Goal: Task Accomplishment & Management: Use online tool/utility

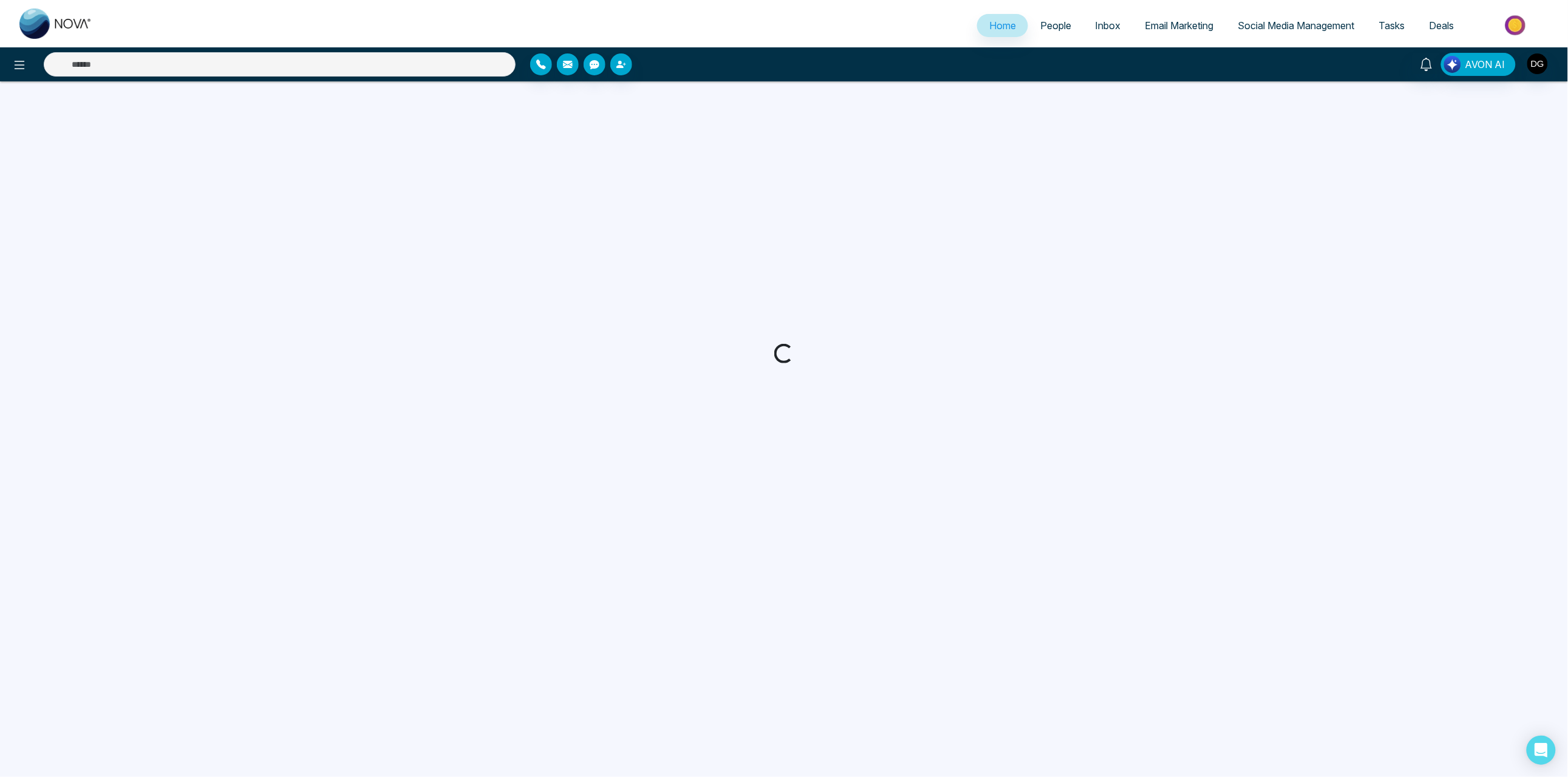
select select "*"
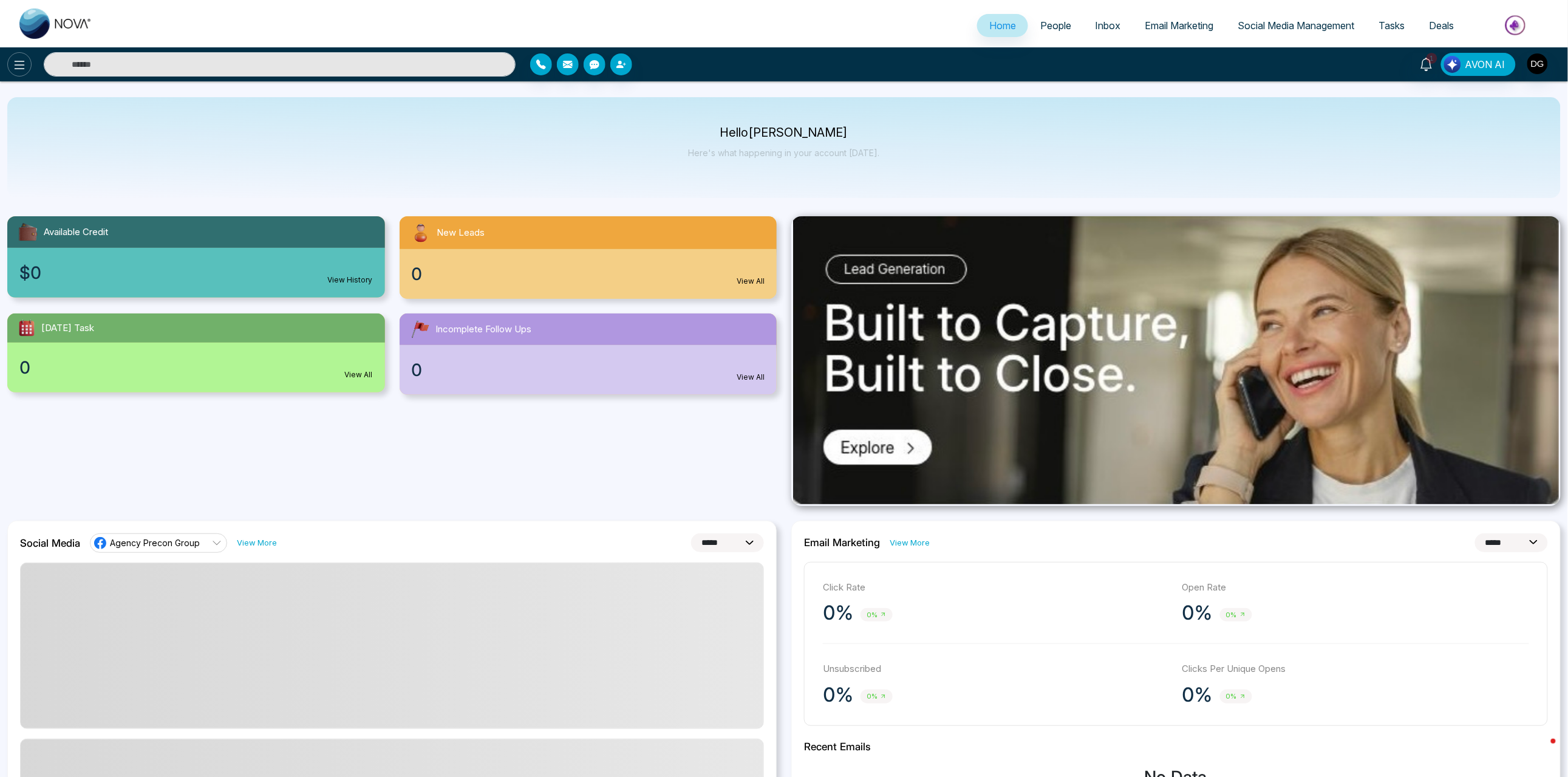
click at [24, 67] on icon at bounding box center [20, 65] width 10 height 9
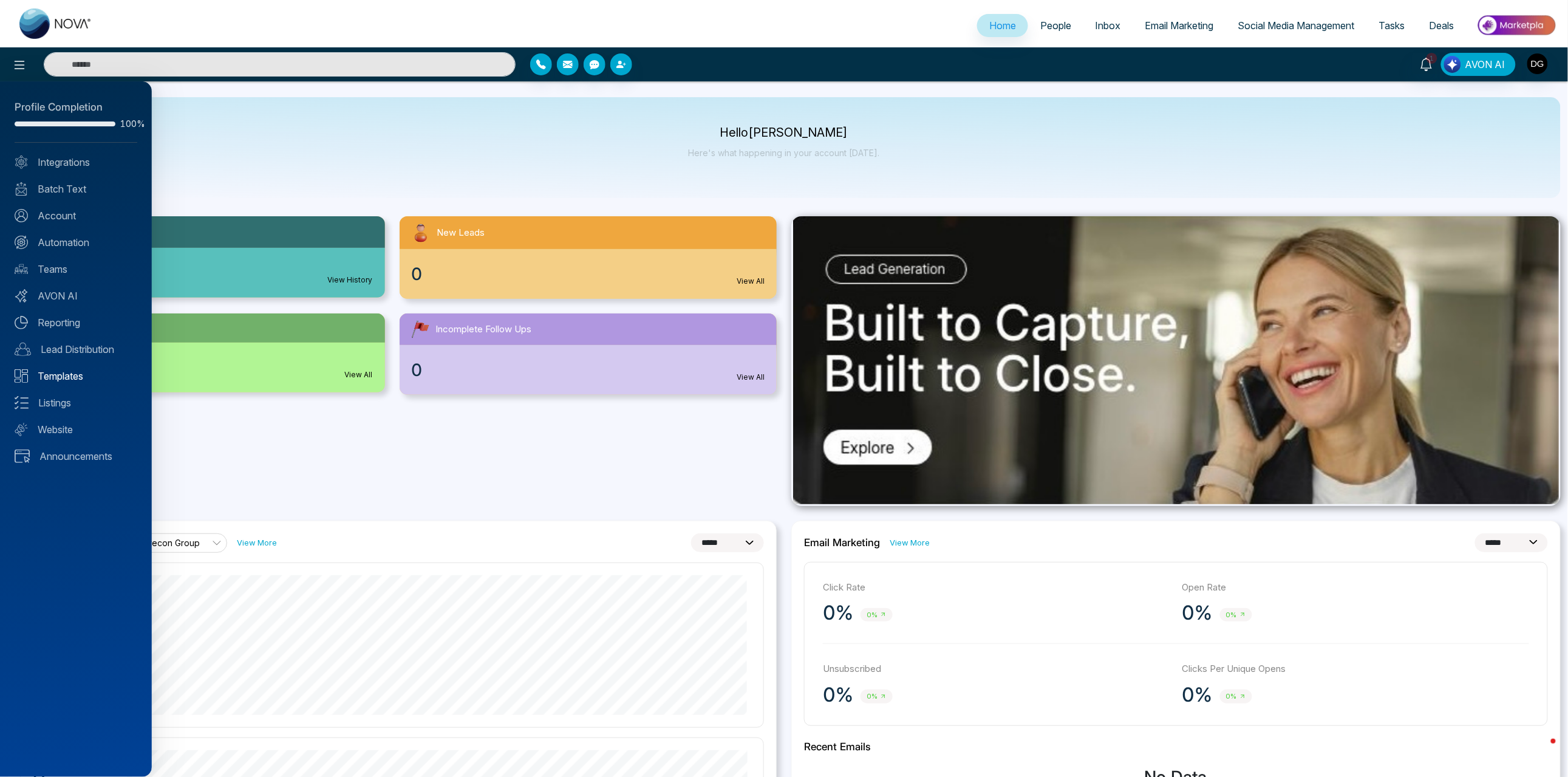
click at [43, 383] on link "Templates" at bounding box center [76, 376] width 122 height 15
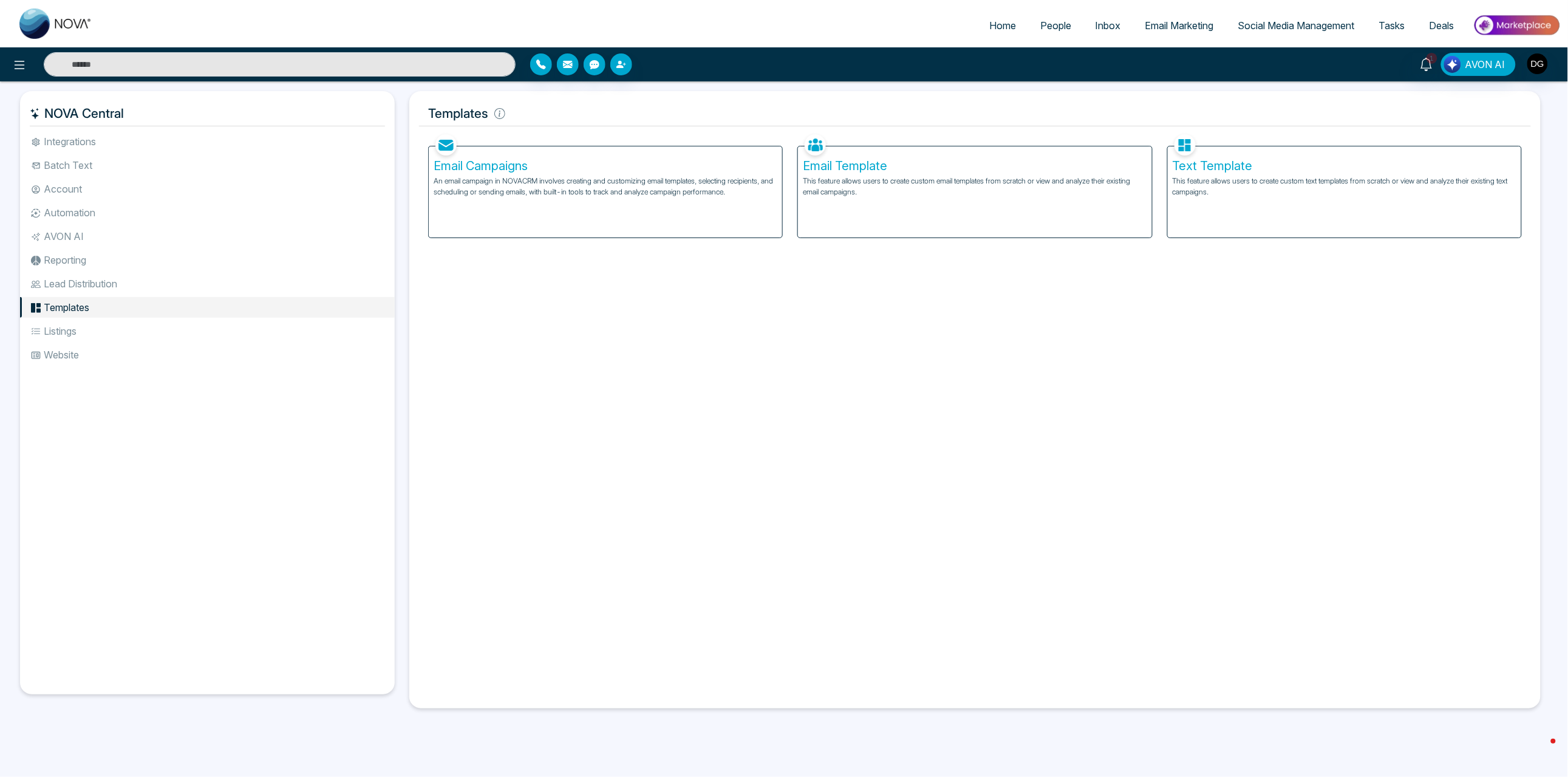
click at [894, 198] on p "This feature allows users to create custom email templates from scratch or view…" at bounding box center [975, 187] width 344 height 22
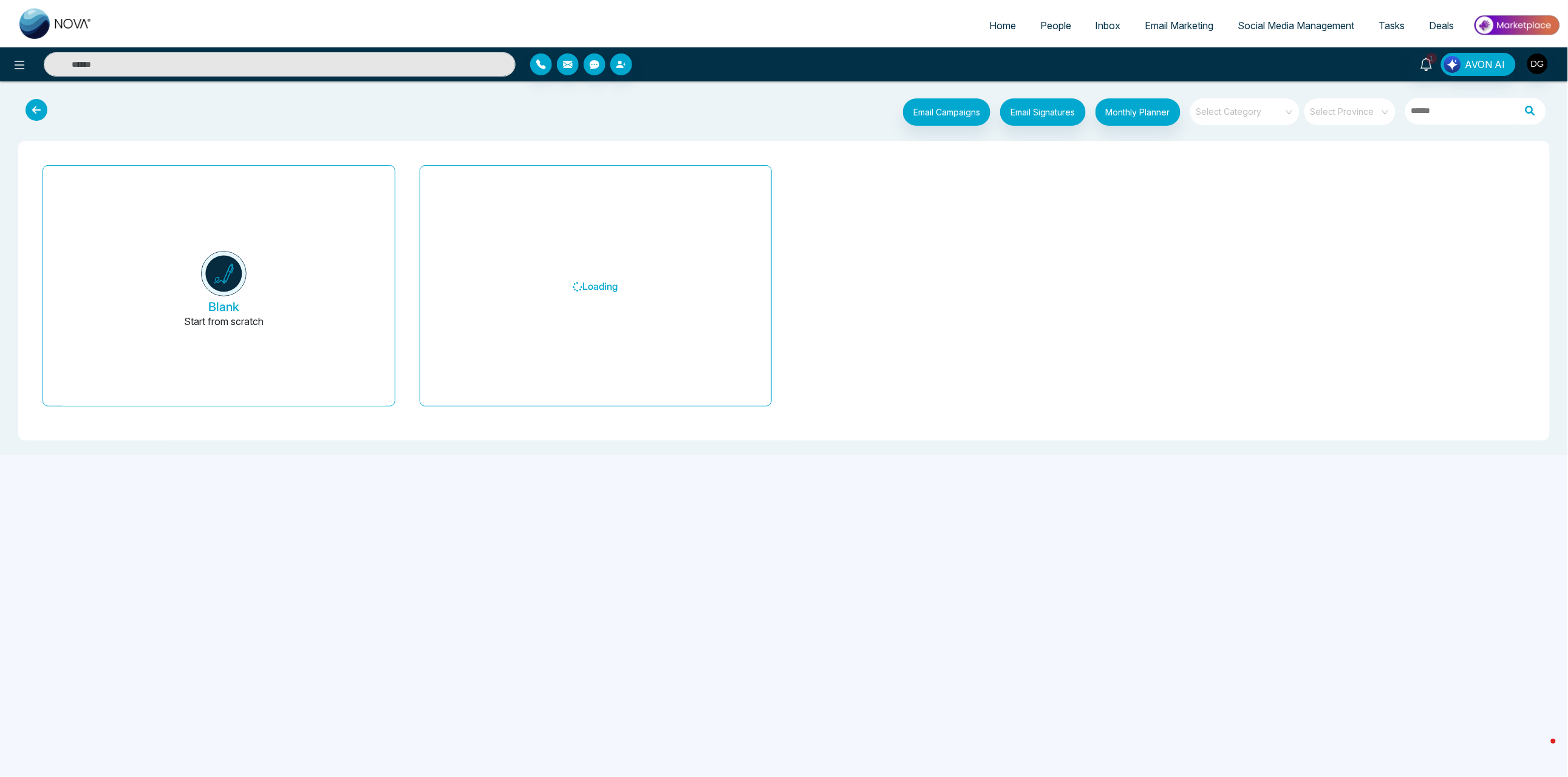
click at [1260, 117] on input "search" at bounding box center [1241, 108] width 88 height 18
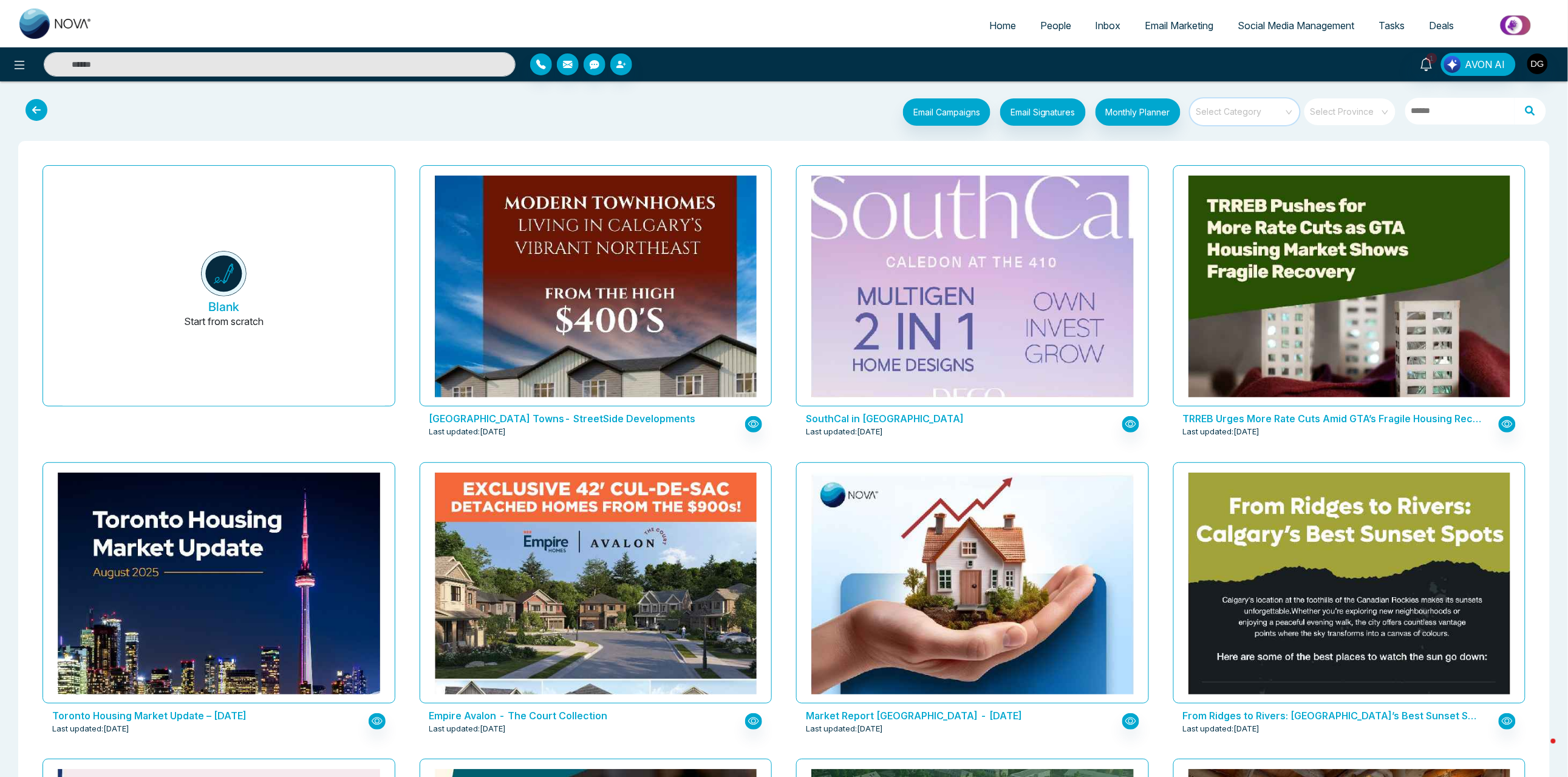
click at [1260, 117] on input "search" at bounding box center [1241, 108] width 88 height 18
click at [199, 67] on input "text" at bounding box center [279, 64] width 472 height 24
type input "****"
click at [17, 68] on icon at bounding box center [20, 65] width 15 height 15
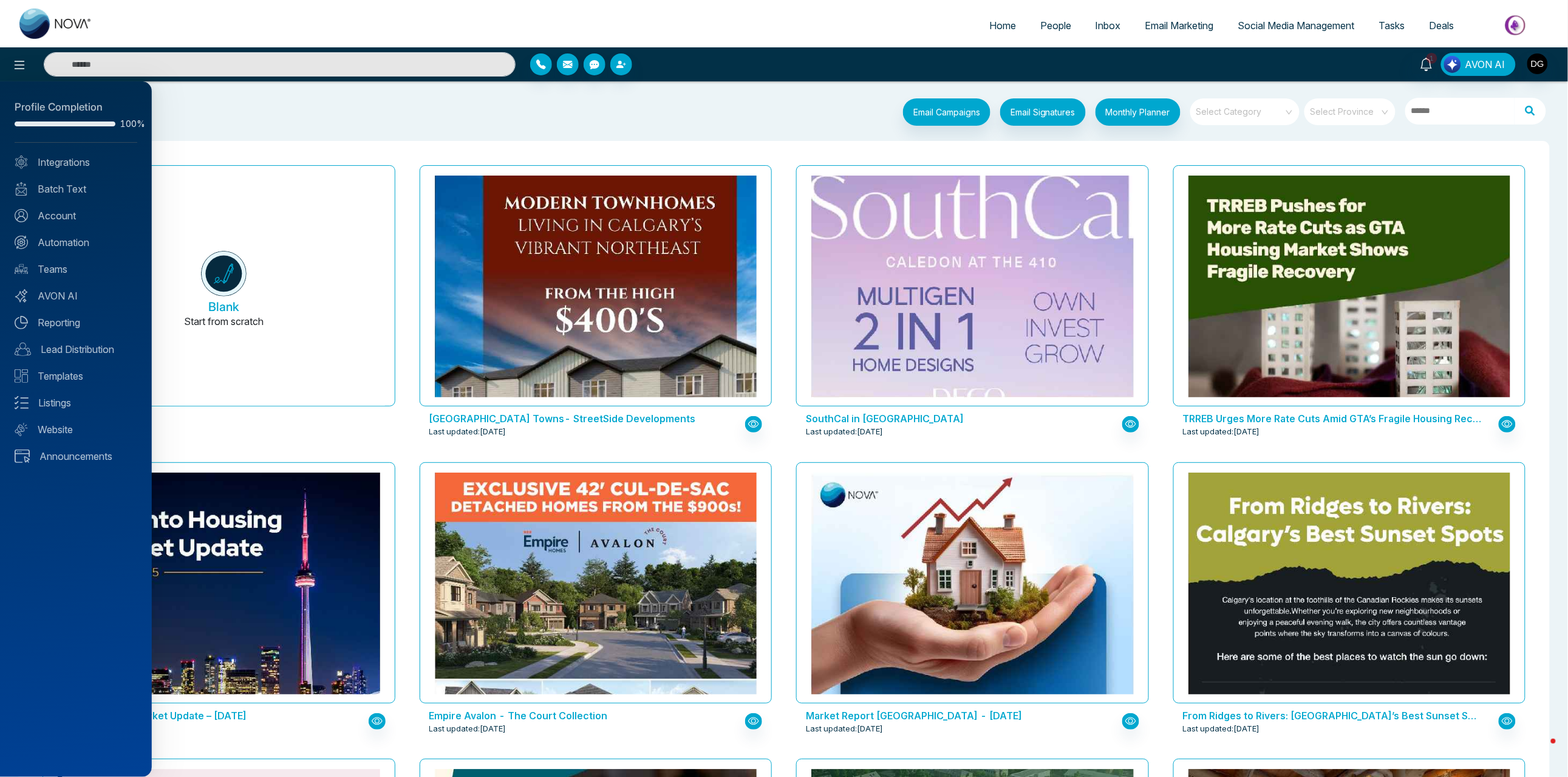
type input "****"
click at [991, 28] on div at bounding box center [784, 388] width 1568 height 777
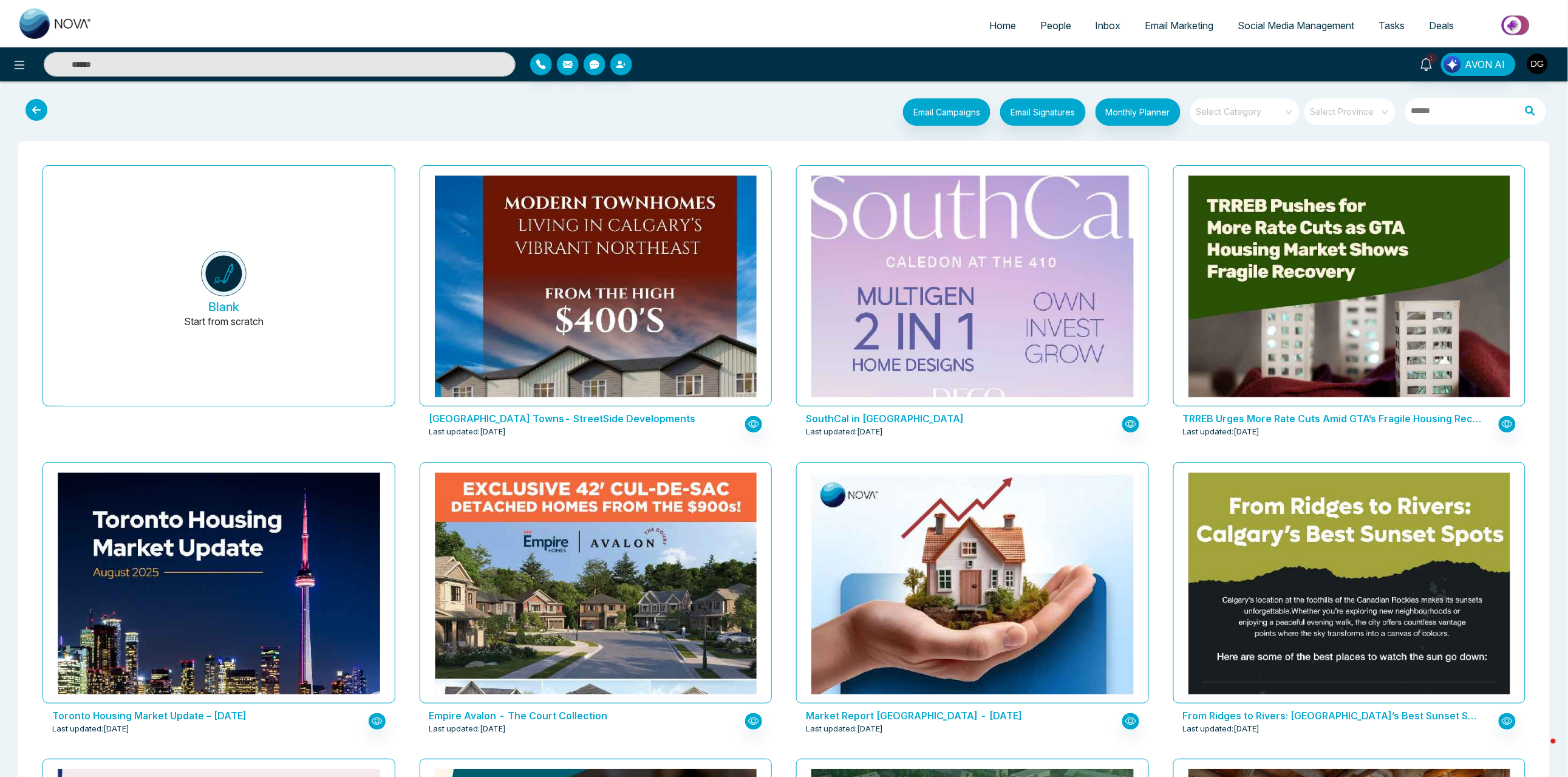
click at [988, 36] on link "Home" at bounding box center [1002, 26] width 51 height 23
select select "*"
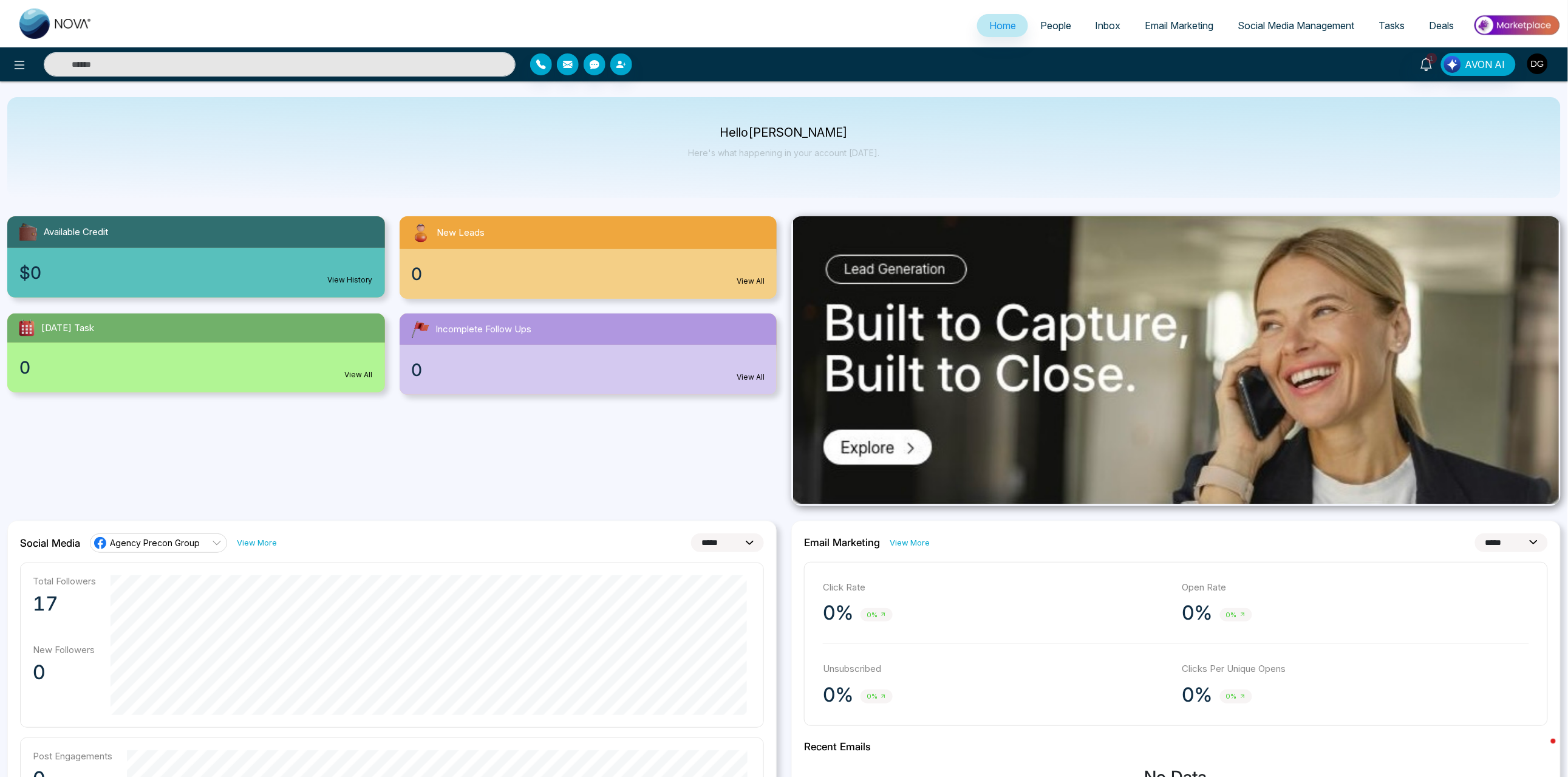
click at [1537, 60] on img "button" at bounding box center [1538, 64] width 21 height 21
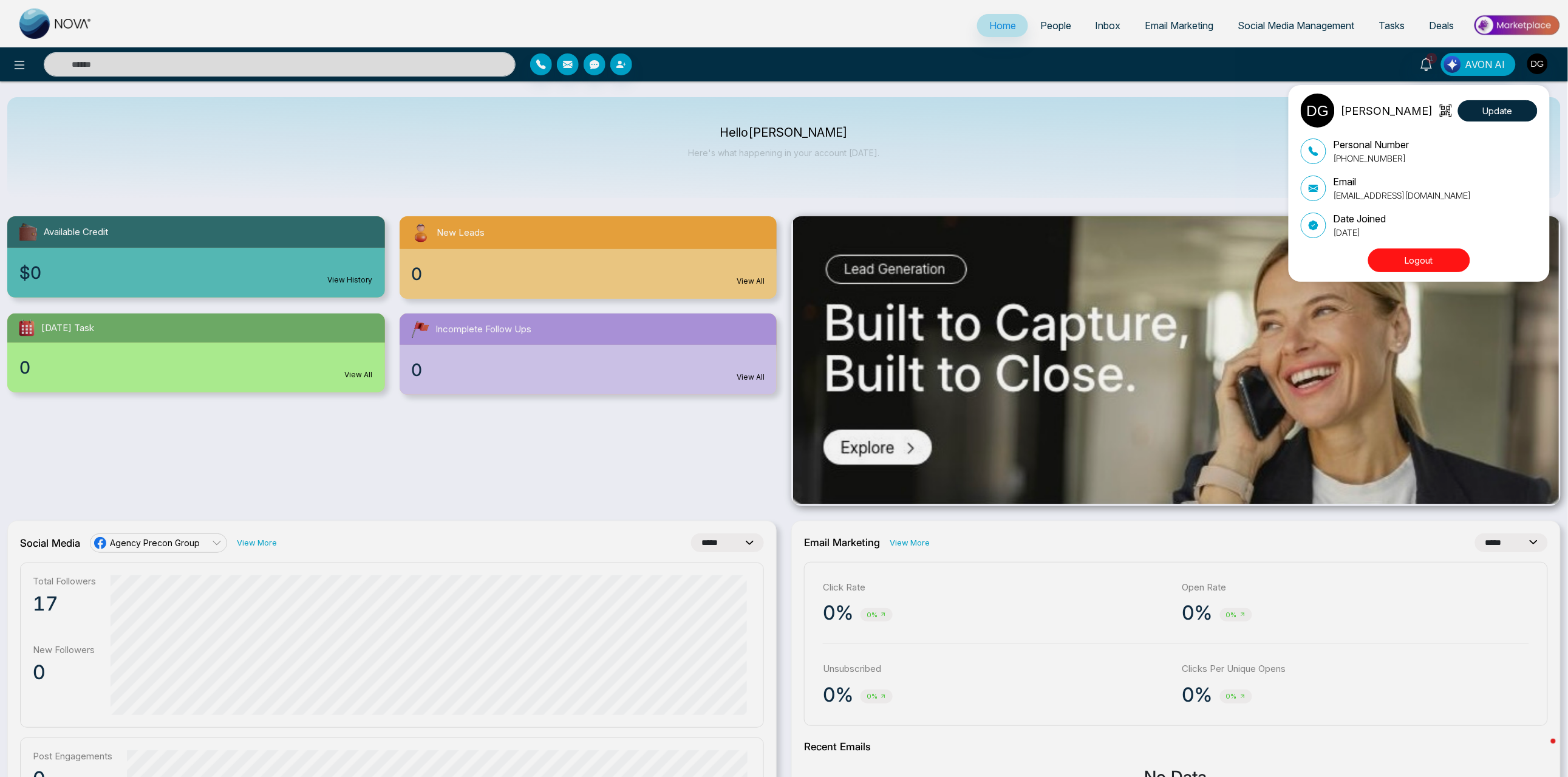
click at [1217, 66] on div "[PERSON_NAME] Update Personal Number [PHONE_NUMBER] Email [EMAIL_ADDRESS][DOMAI…" at bounding box center [784, 388] width 1568 height 777
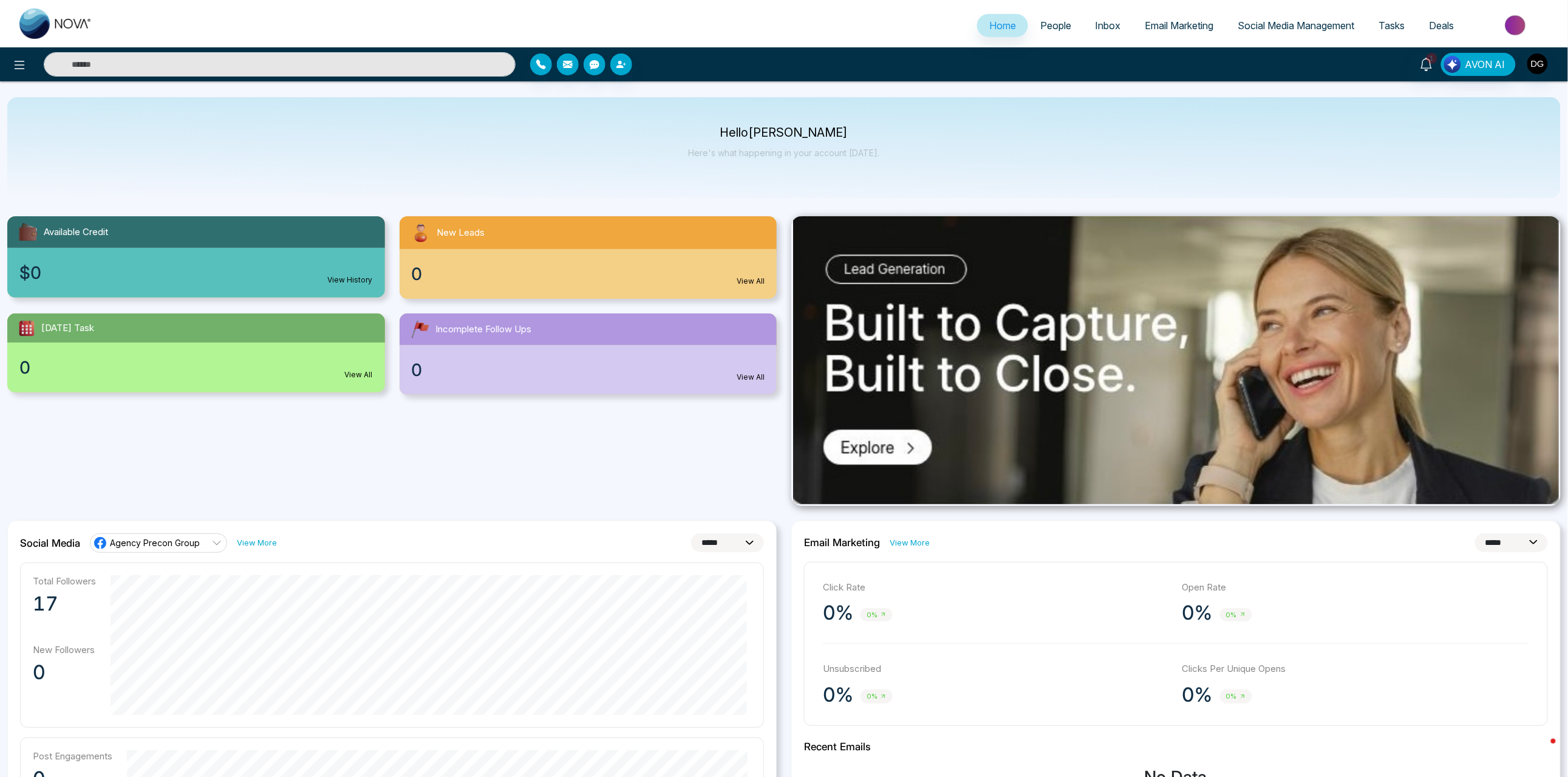
click at [1184, 29] on span "Email Marketing" at bounding box center [1180, 26] width 69 height 12
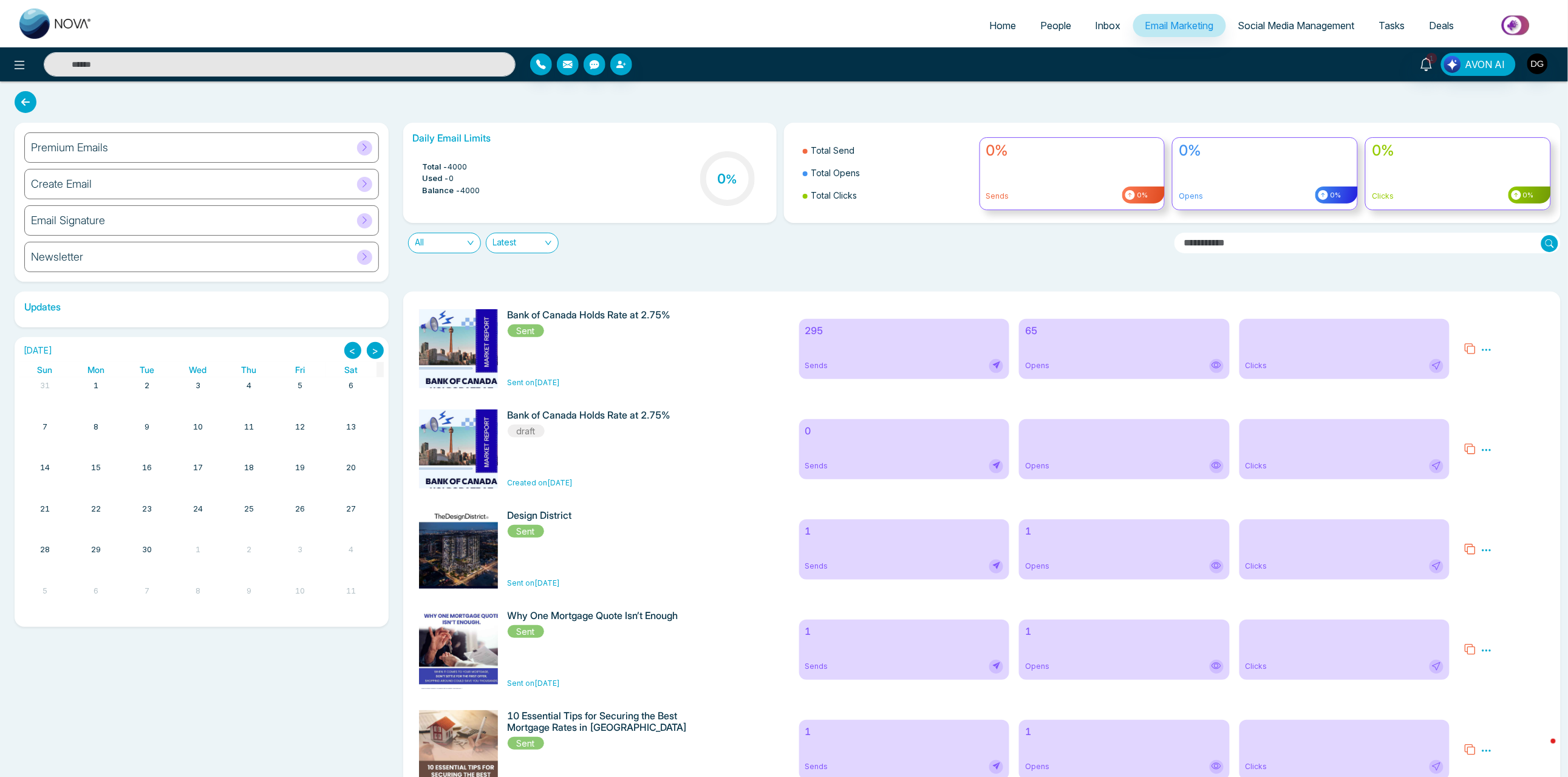
click at [269, 163] on div "Premium Emails" at bounding box center [202, 148] width 355 height 31
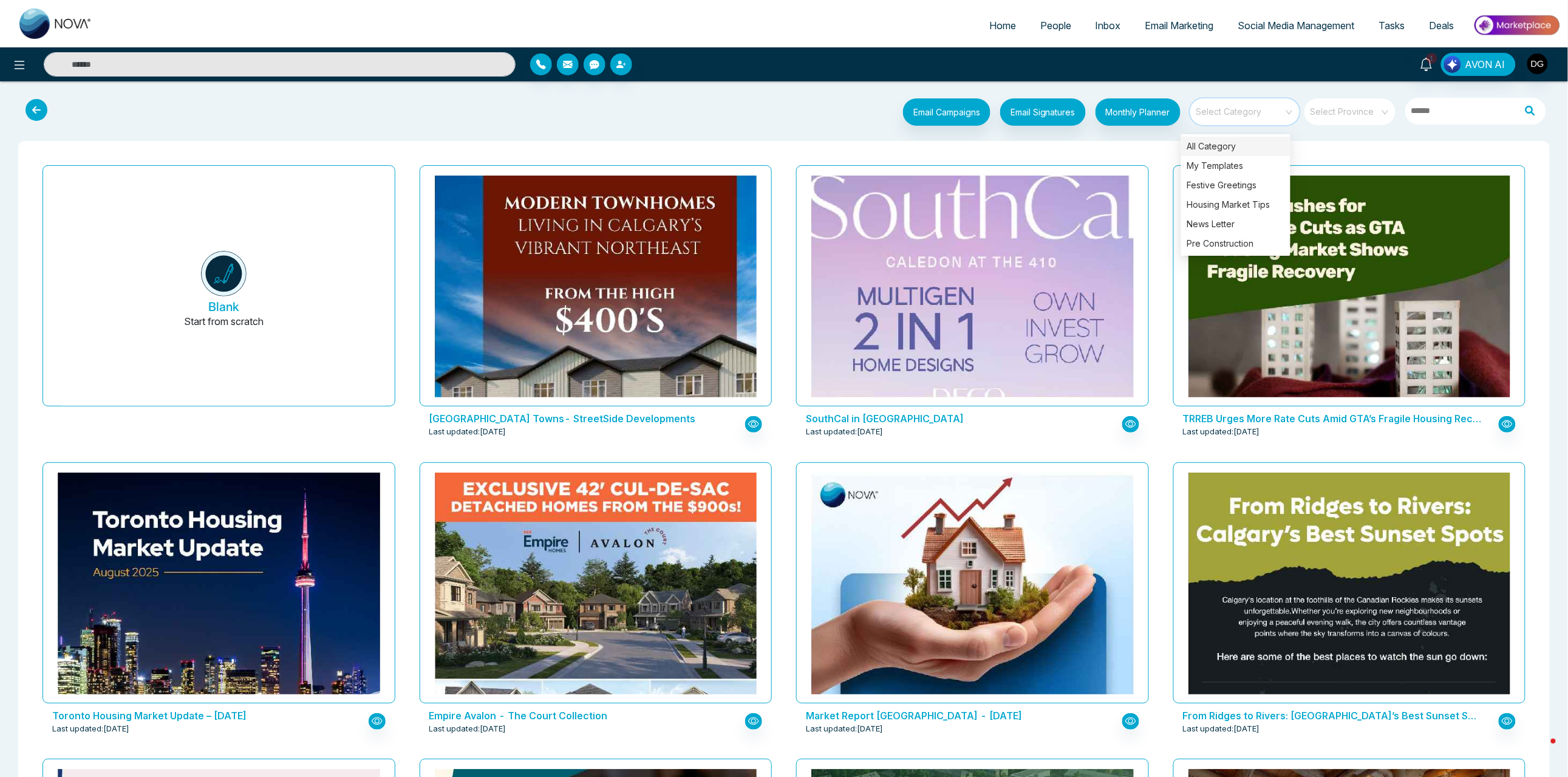
click at [1235, 117] on input "search" at bounding box center [1241, 108] width 88 height 18
click at [1235, 238] on div "Pre Construction" at bounding box center [1236, 244] width 110 height 20
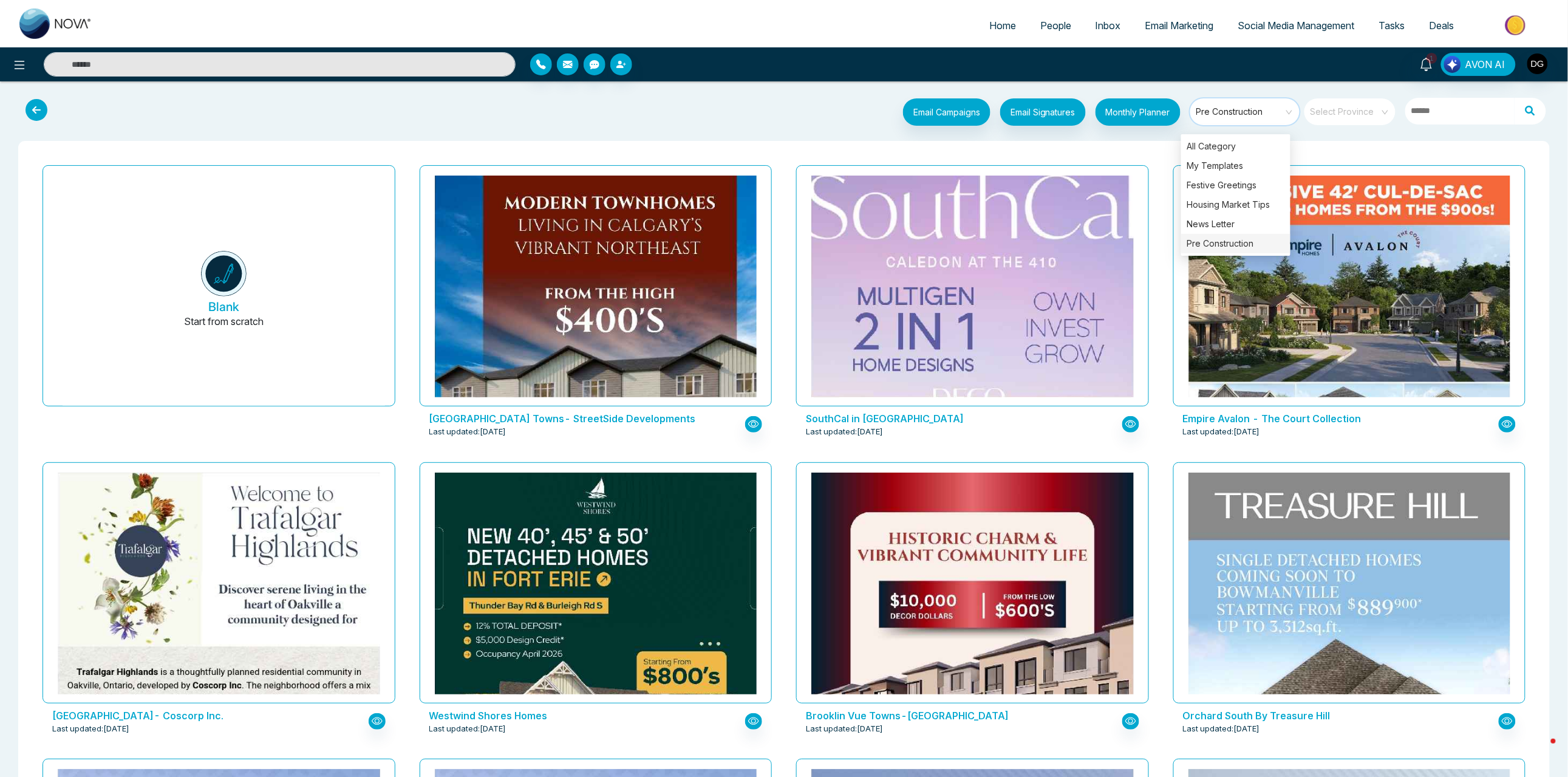
click at [1373, 119] on div "Select Province" at bounding box center [1350, 112] width 91 height 27
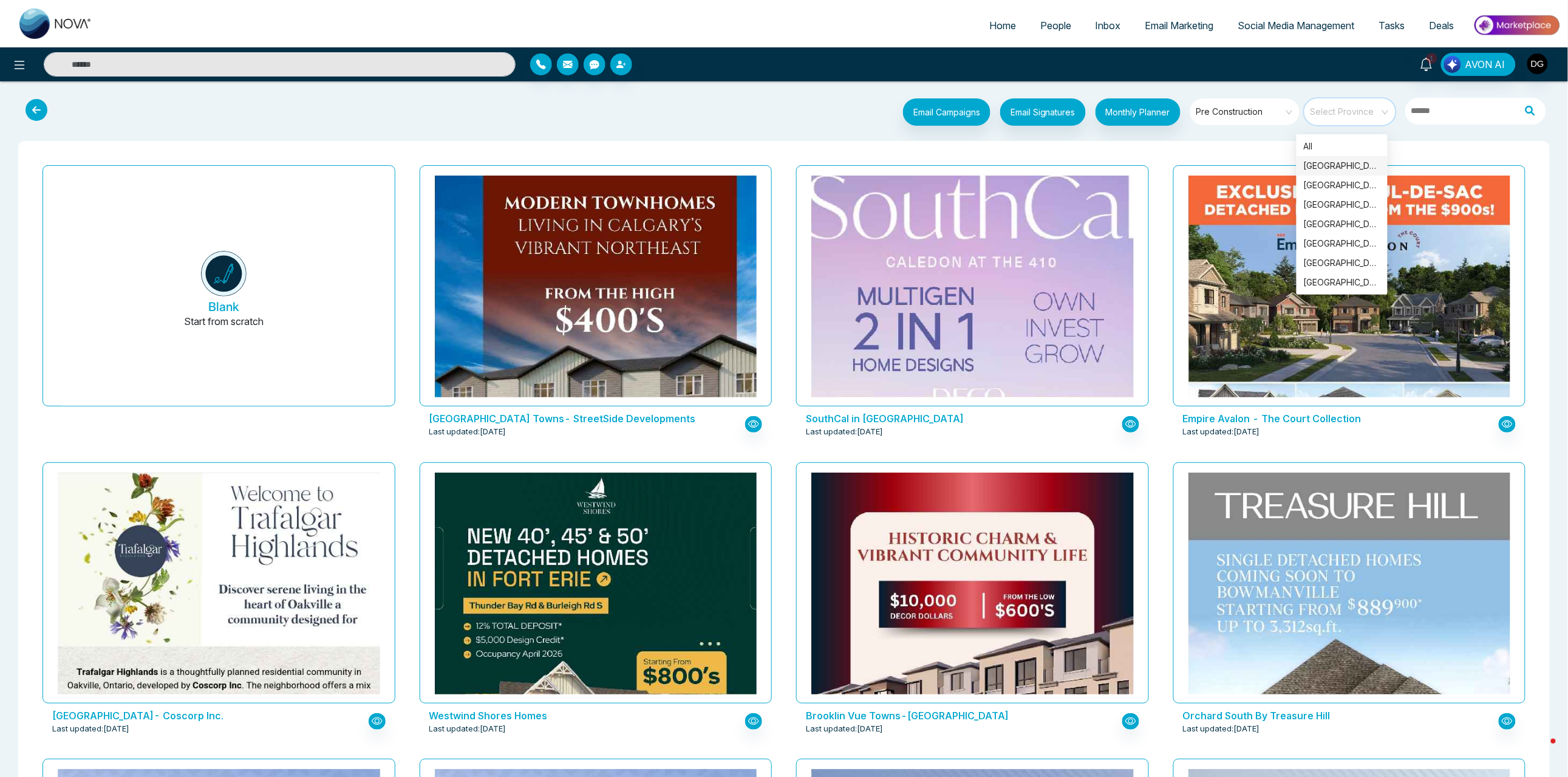
click at [1347, 159] on div "[GEOGRAPHIC_DATA]" at bounding box center [1342, 166] width 77 height 13
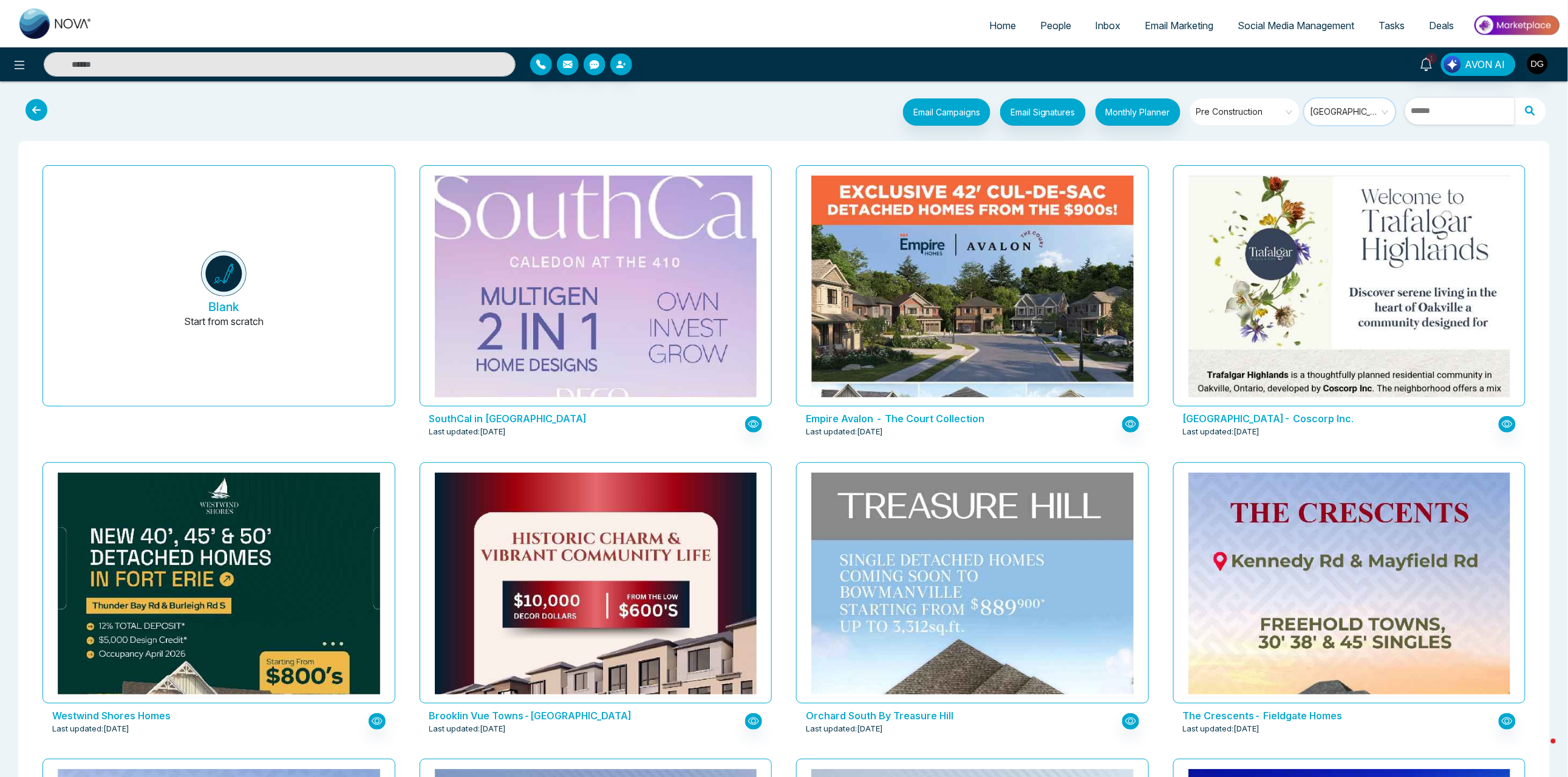
click at [1446, 121] on input "text" at bounding box center [1460, 111] width 110 height 27
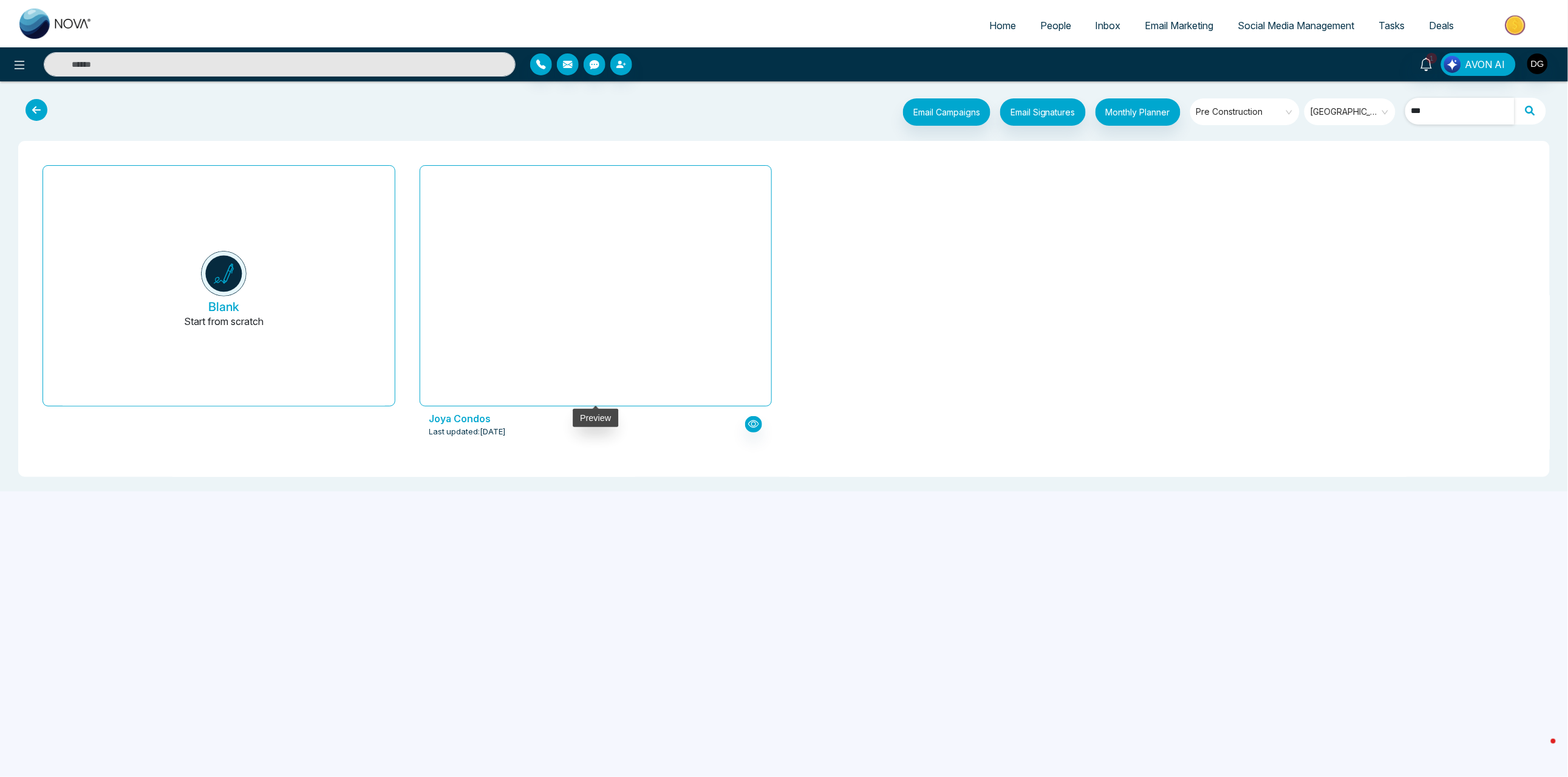
type input "***"
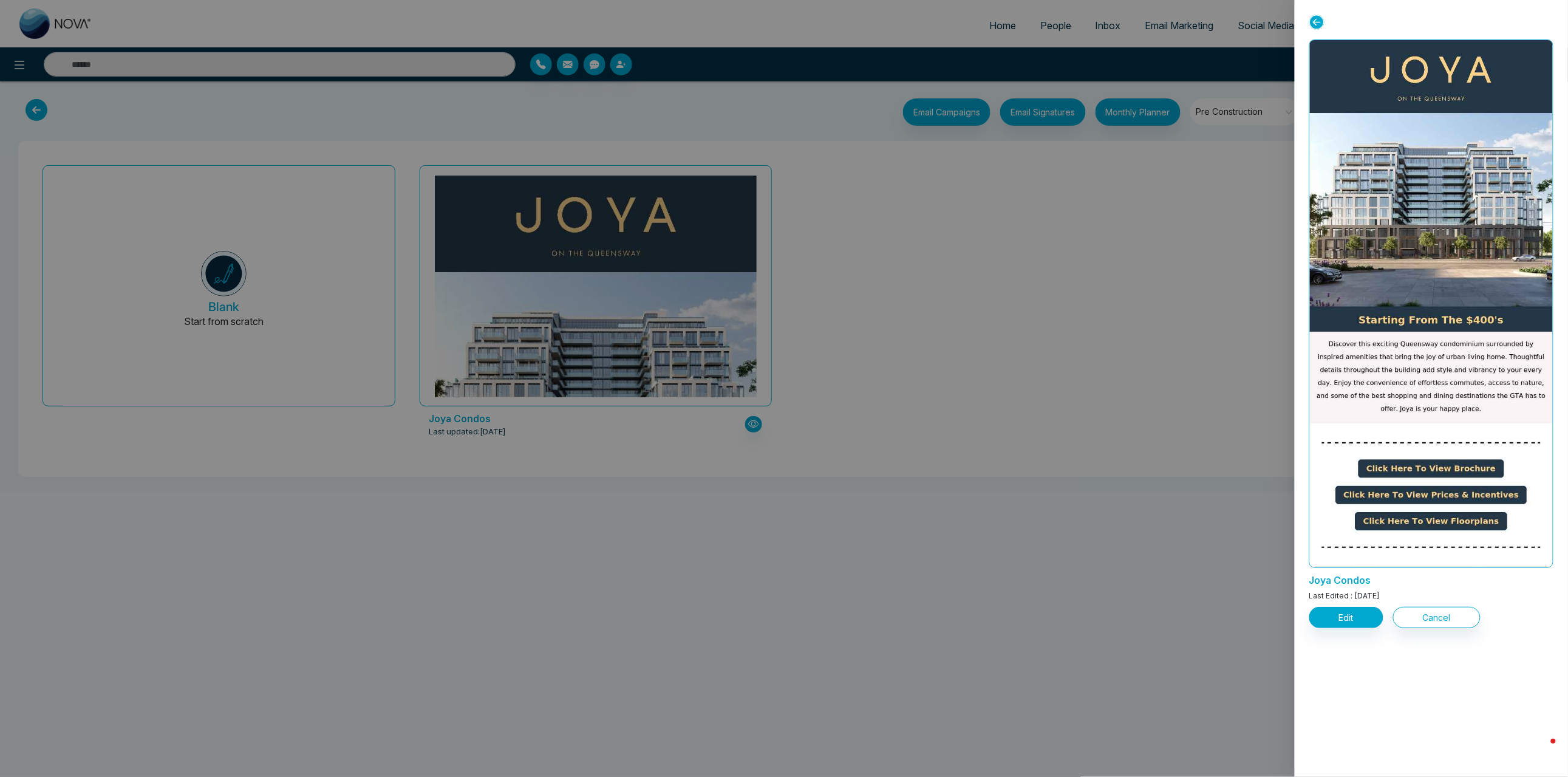
click at [1090, 272] on div at bounding box center [784, 388] width 1568 height 777
